Goal: Find specific page/section: Find specific page/section

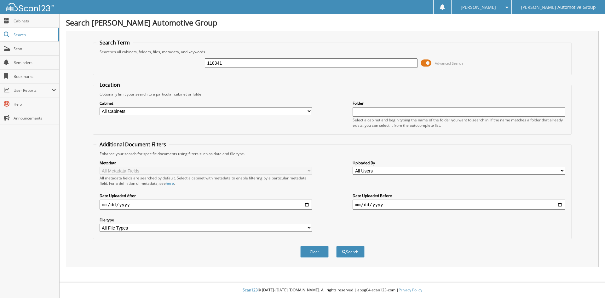
type input "118341"
click at [336, 246] on button "Search" at bounding box center [350, 252] width 28 height 12
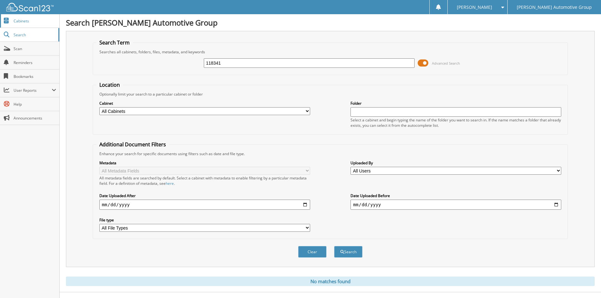
click at [10, 19] on link "Cabinets" at bounding box center [29, 21] width 59 height 14
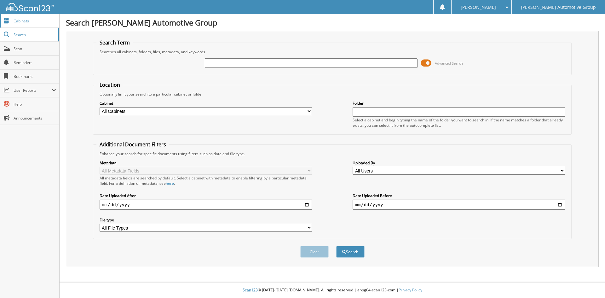
click at [36, 15] on link "Cabinets" at bounding box center [29, 21] width 59 height 14
